Goal: Transaction & Acquisition: Purchase product/service

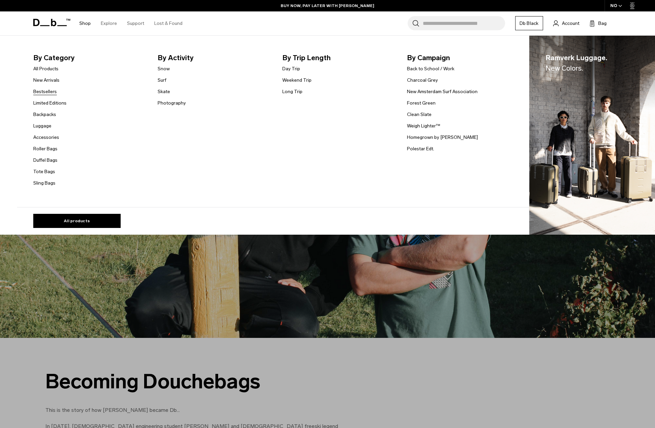
click at [44, 92] on link "Bestsellers" at bounding box center [45, 91] width 24 height 7
